Goal: Task Accomplishment & Management: Manage account settings

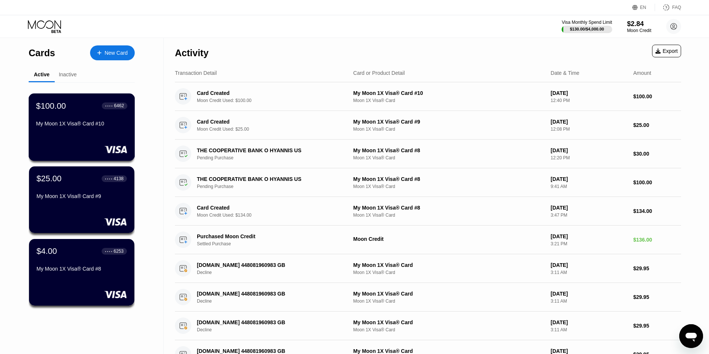
click at [64, 118] on div "$100.00 ● ● ● ● 6462 My Moon 1X Visa® Card #10" at bounding box center [81, 115] width 91 height 29
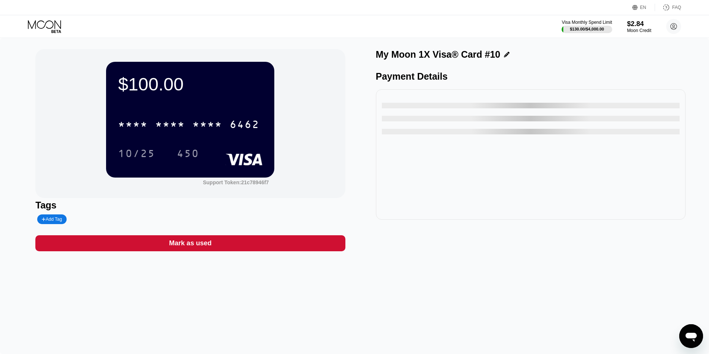
click at [143, 121] on div "* * * *" at bounding box center [133, 126] width 30 height 12
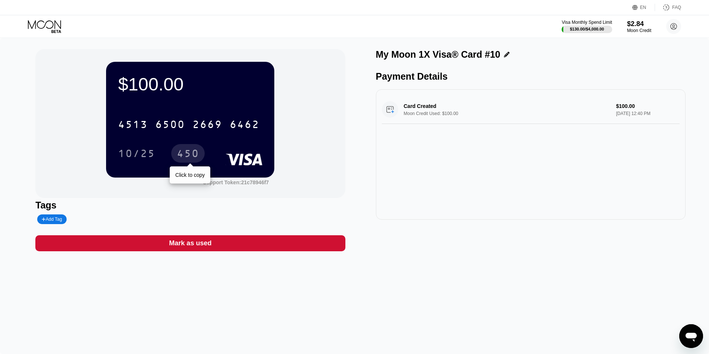
click at [186, 153] on div "450" at bounding box center [188, 155] width 22 height 12
